Goal: Entertainment & Leisure: Browse casually

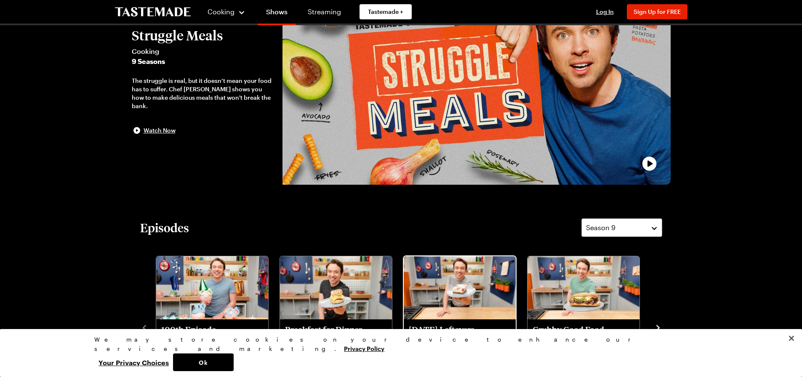
scroll to position [84, 0]
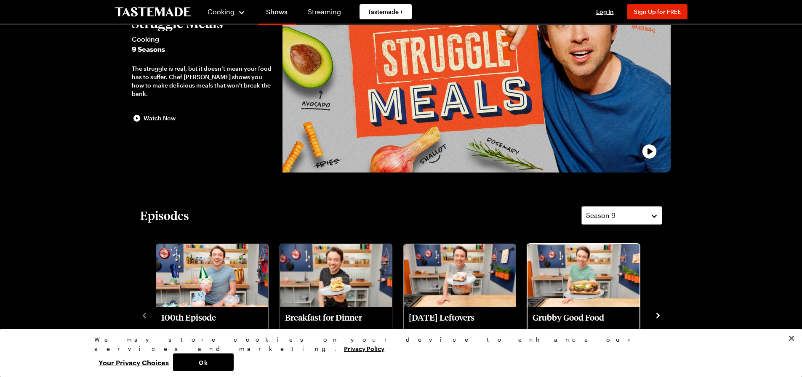
click at [602, 288] on img "Grubby Good Food" at bounding box center [584, 275] width 112 height 63
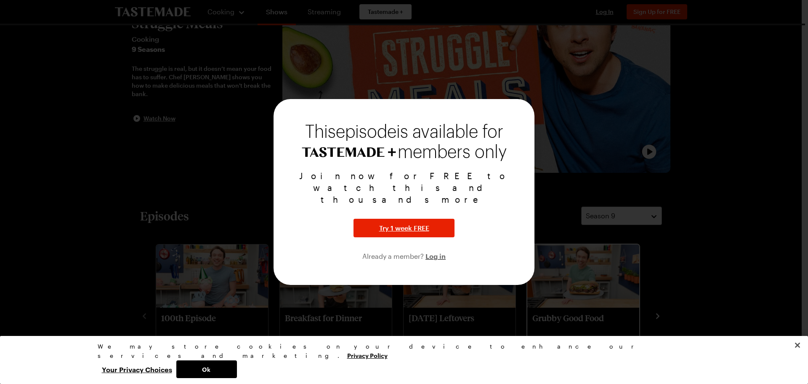
click at [602, 288] on div at bounding box center [404, 192] width 808 height 384
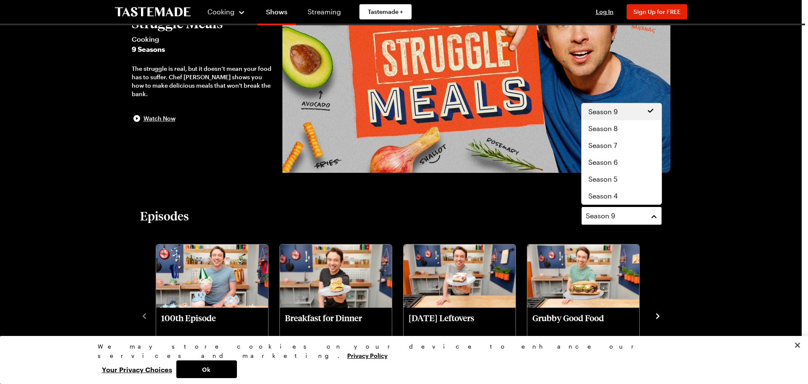
click at [605, 216] on span "Season 9" at bounding box center [600, 216] width 29 height 10
click at [595, 106] on div "Season 9" at bounding box center [622, 111] width 80 height 17
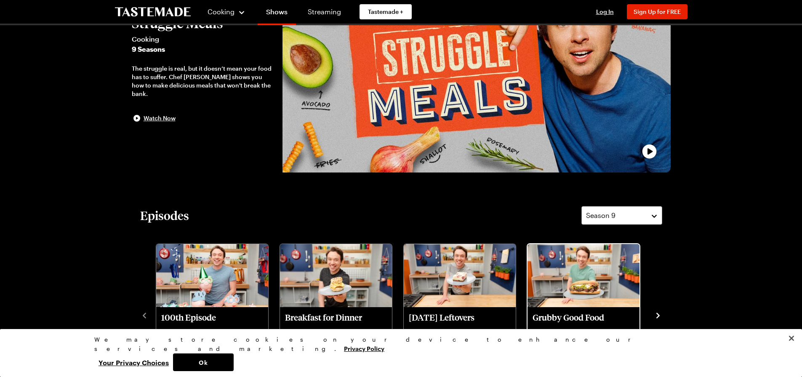
click at [625, 268] on img "Grubby Good Food" at bounding box center [584, 275] width 112 height 63
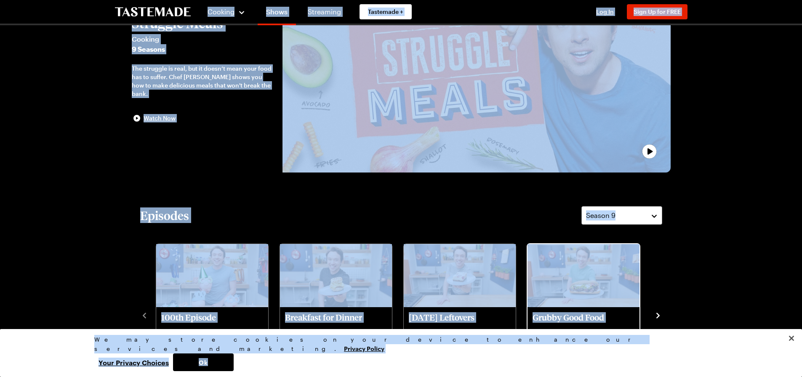
click at [557, 269] on img "Grubby Good Food" at bounding box center [584, 275] width 112 height 63
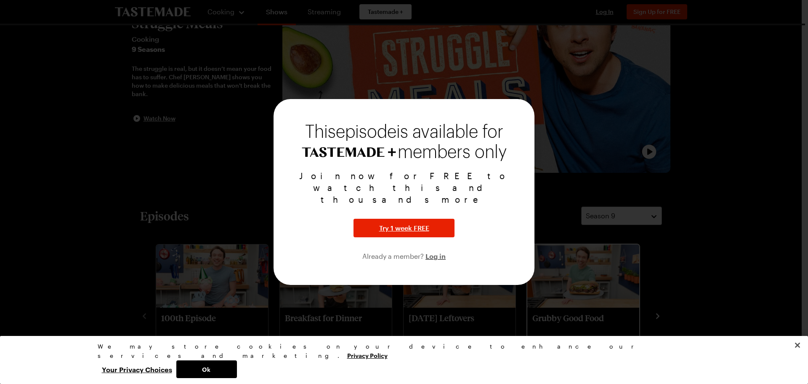
click at [557, 269] on div at bounding box center [404, 192] width 808 height 384
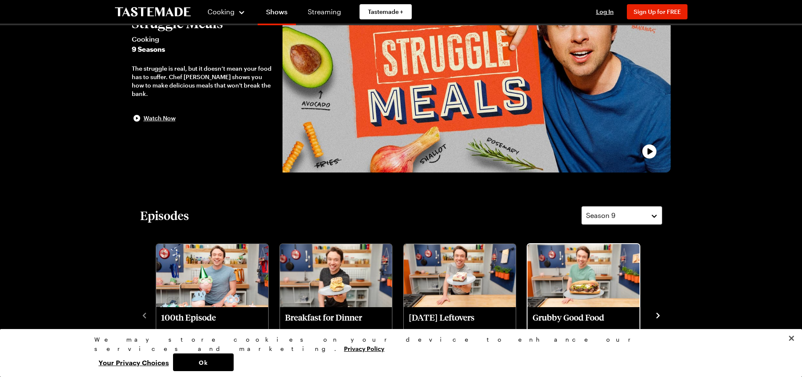
click at [557, 269] on div at bounding box center [401, 188] width 802 height 377
click at [590, 288] on img "Grubby Good Food" at bounding box center [584, 275] width 112 height 63
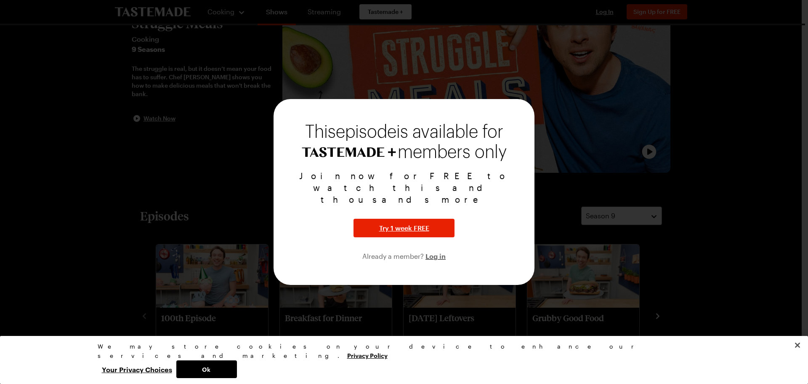
click at [590, 288] on div at bounding box center [404, 192] width 808 height 384
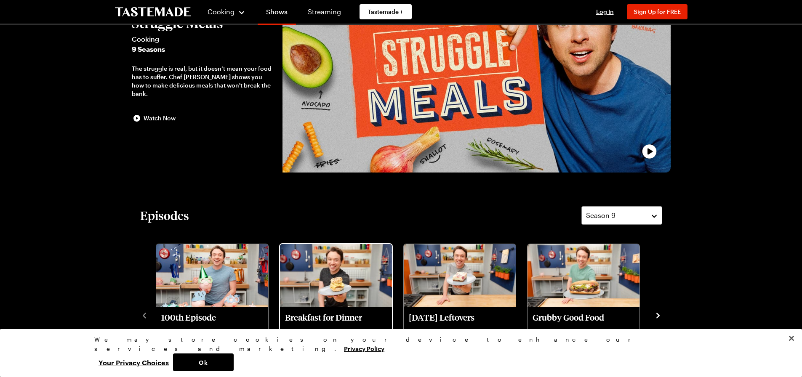
click at [358, 272] on img "Breakfast for Dinner" at bounding box center [336, 275] width 112 height 63
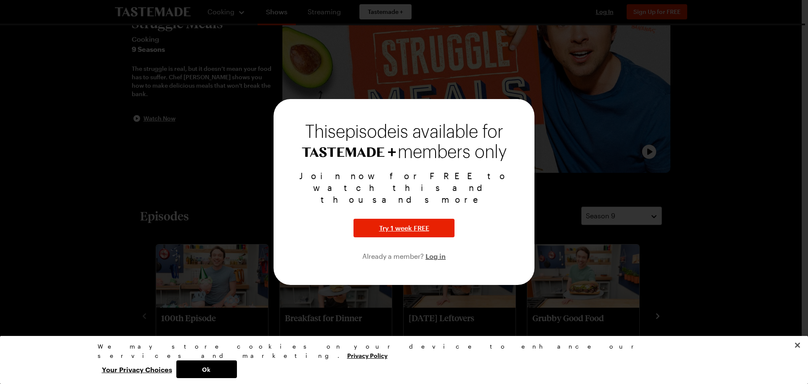
click at [563, 109] on div at bounding box center [404, 192] width 808 height 384
